Goal: Information Seeking & Learning: Learn about a topic

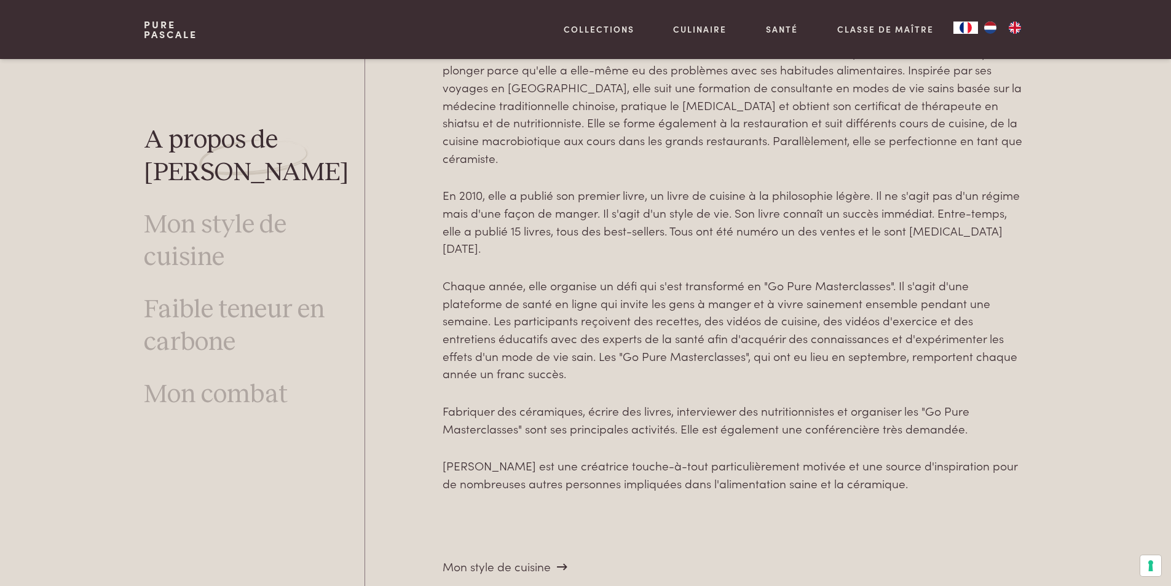
scroll to position [4488, 0]
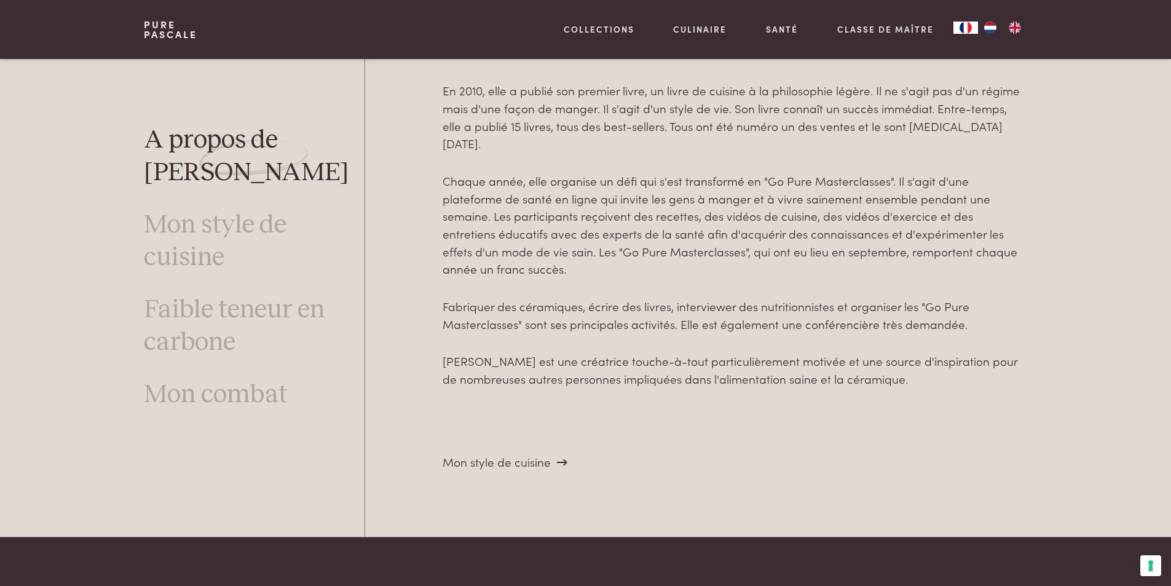
click at [528, 453] on span "Mon style de cuisine" at bounding box center [497, 461] width 108 height 17
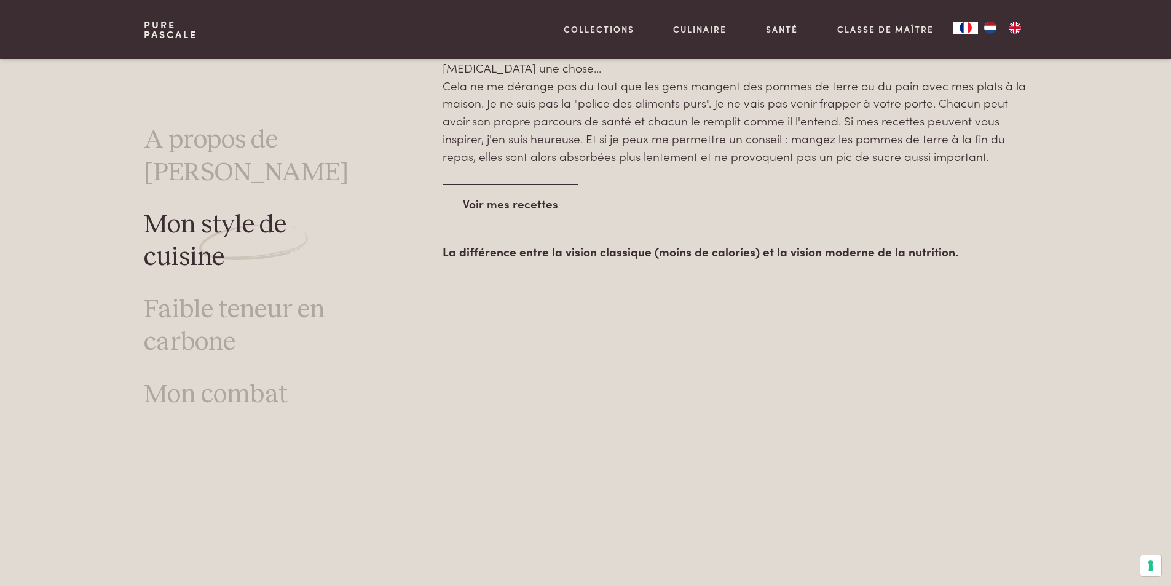
scroll to position [2194, 0]
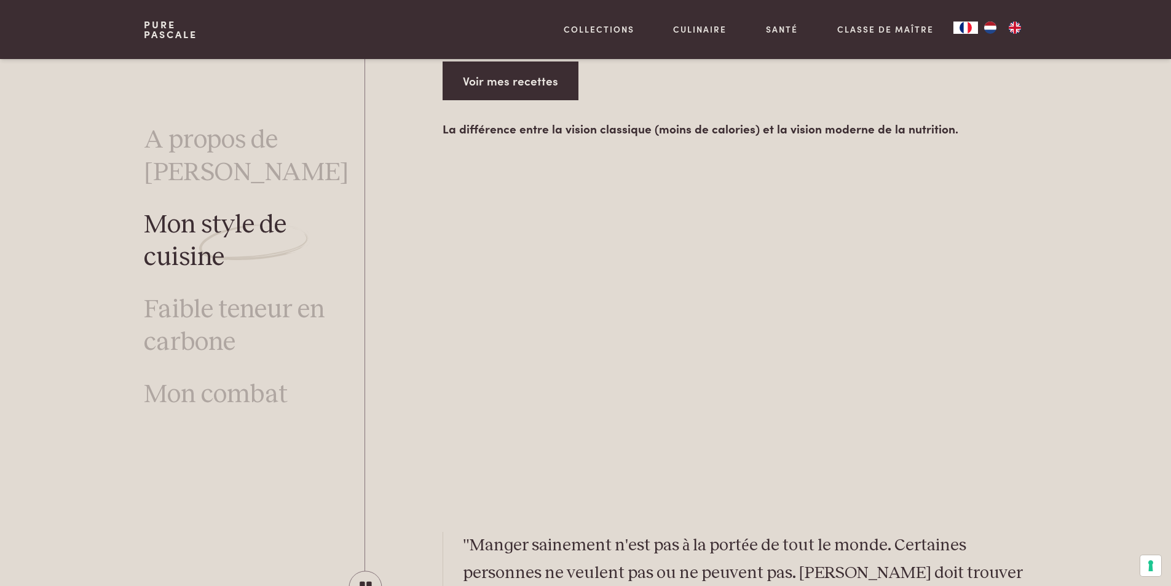
click at [512, 75] on link "Voir mes recettes" at bounding box center [511, 80] width 136 height 39
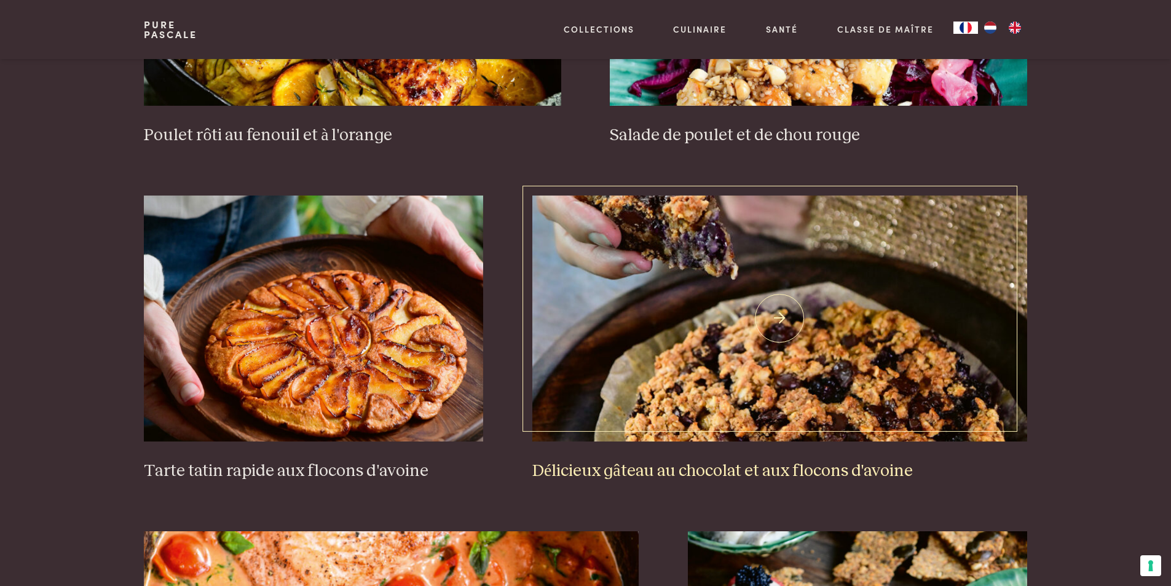
scroll to position [1906, 0]
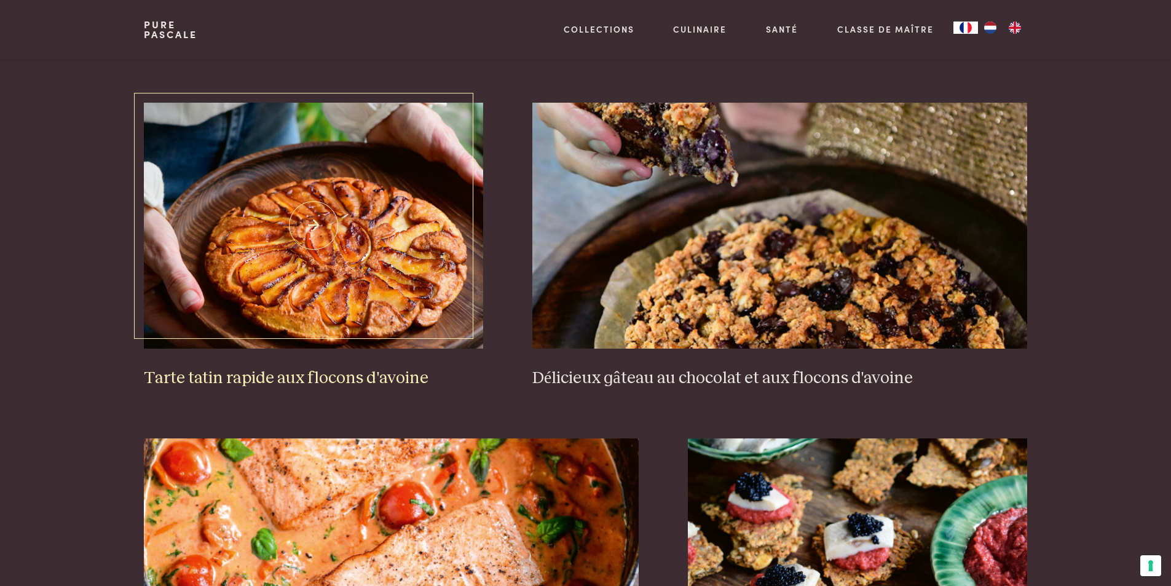
click at [301, 259] on img at bounding box center [313, 226] width 339 height 246
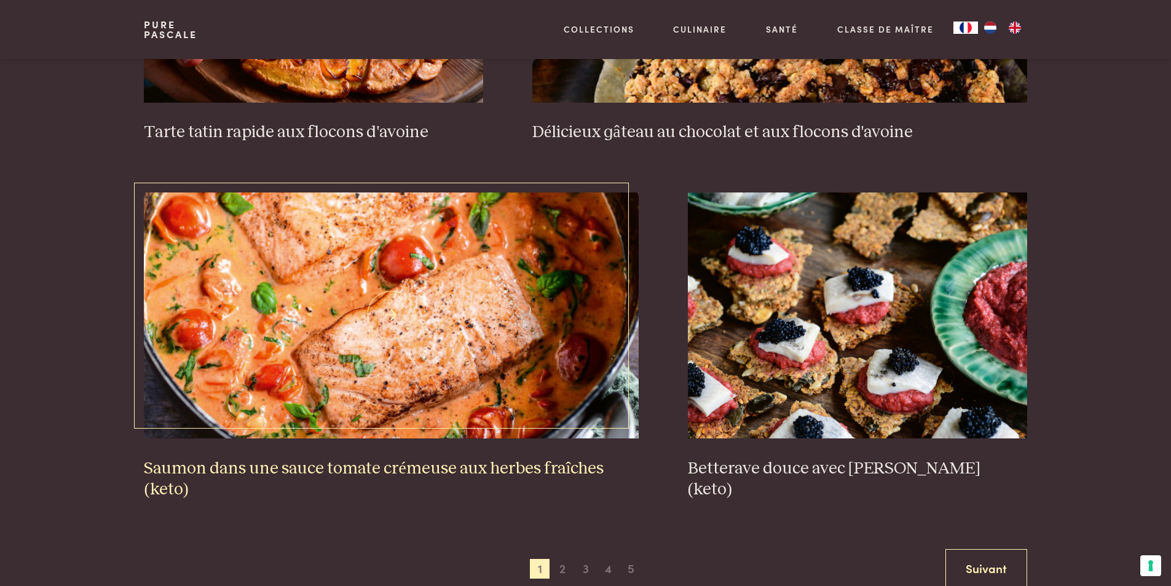
click at [408, 357] on img at bounding box center [391, 315] width 495 height 246
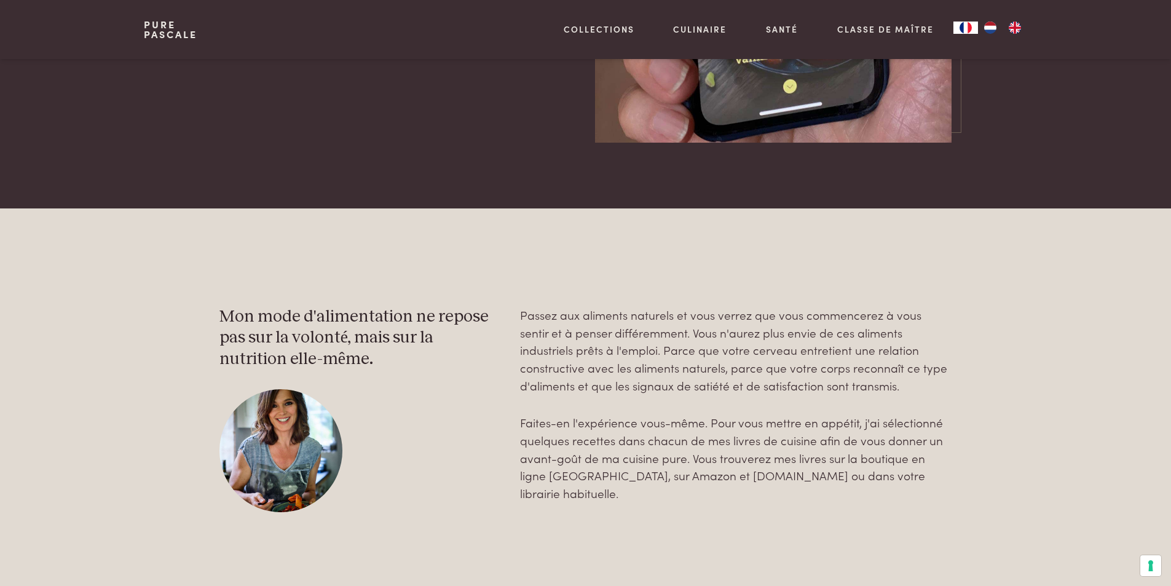
scroll to position [3873, 0]
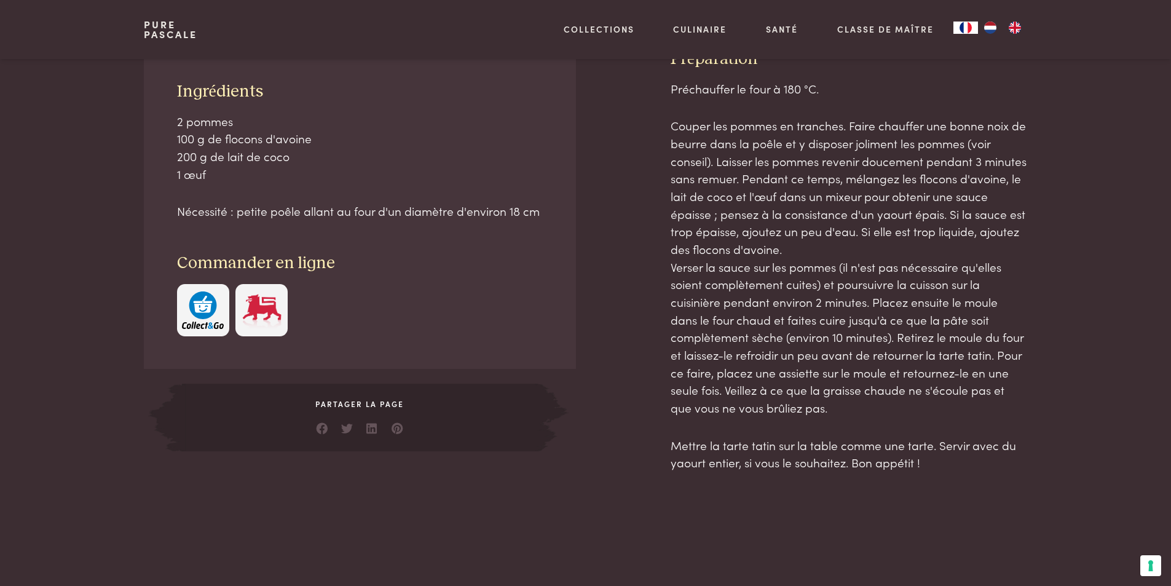
scroll to position [430, 0]
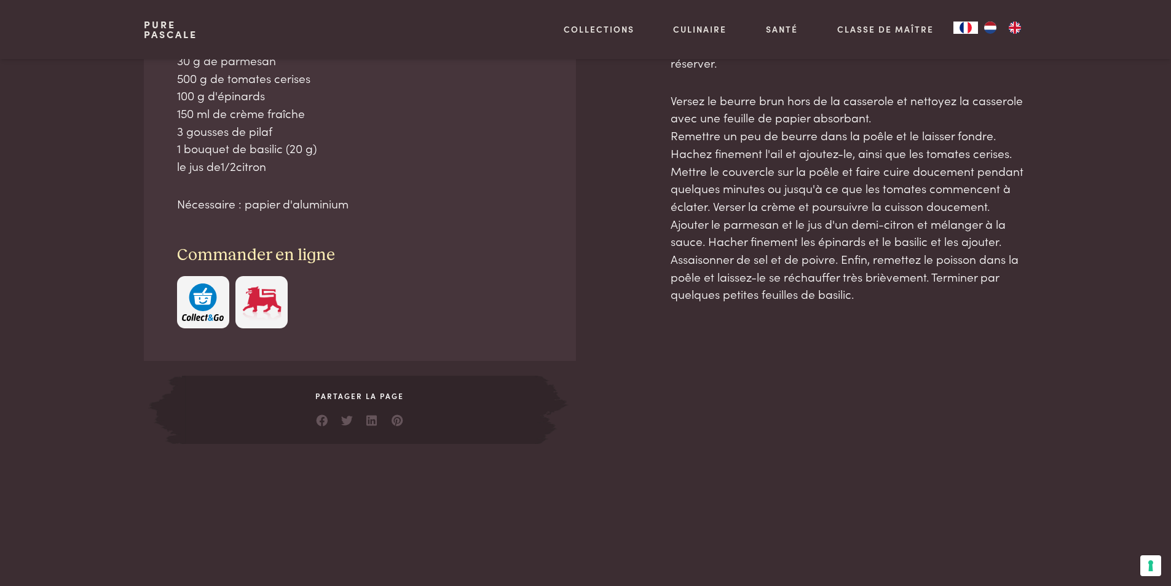
scroll to position [861, 0]
